Goal: Book appointment/travel/reservation

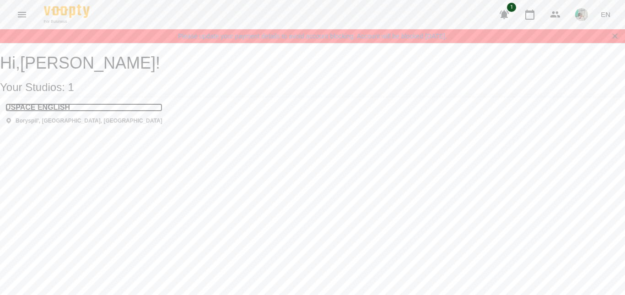
click at [55, 112] on h3 "USPACE ENGLISH" at bounding box center [83, 107] width 157 height 8
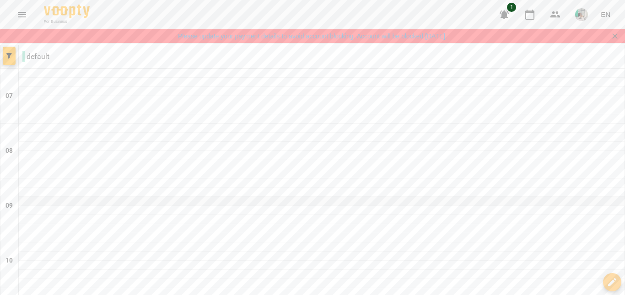
scroll to position [450, 0]
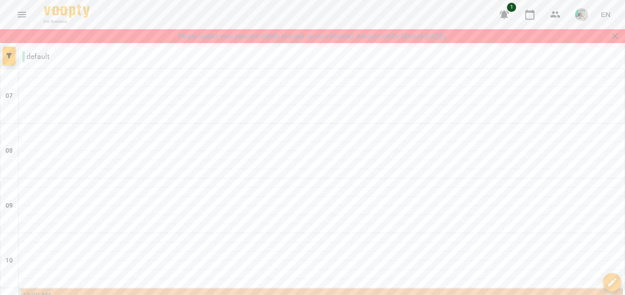
scroll to position [176, 0]
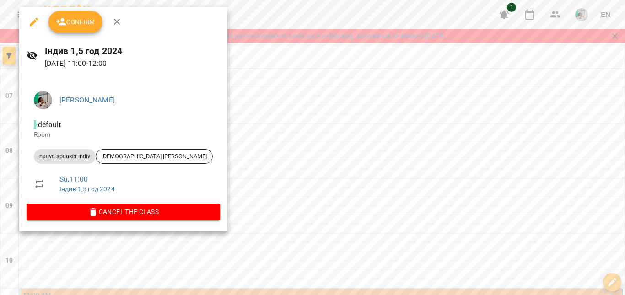
click at [84, 27] on span "Confirm" at bounding box center [75, 21] width 39 height 11
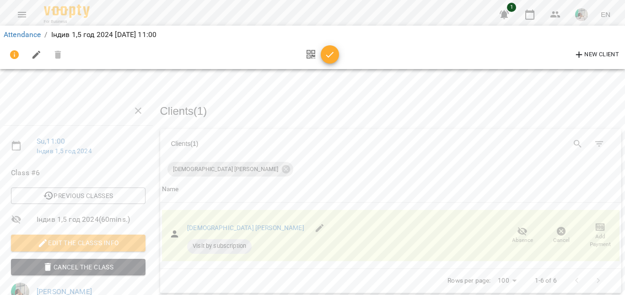
click at [332, 54] on icon "button" at bounding box center [329, 54] width 11 height 11
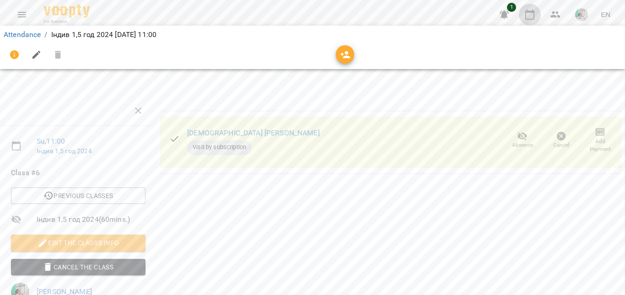
click at [535, 11] on icon "button" at bounding box center [529, 14] width 11 height 11
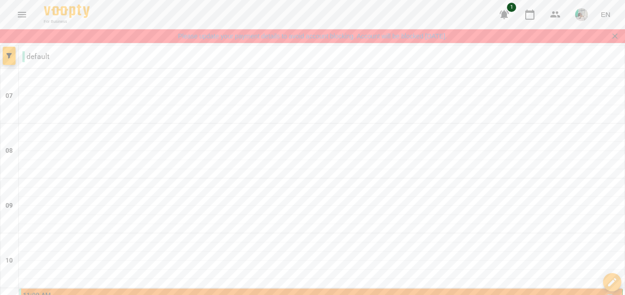
scroll to position [152, 0]
